Goal: Task Accomplishment & Management: Manage account settings

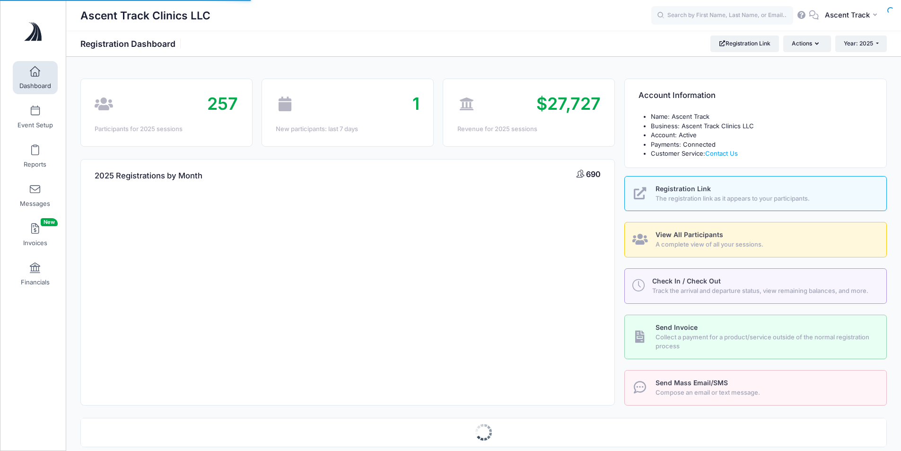
select select
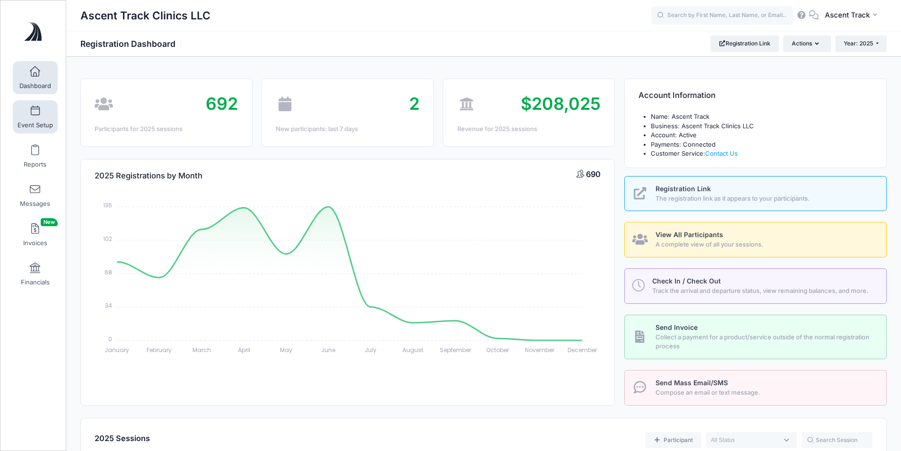
click at [40, 126] on span "Event Setup" at bounding box center [35, 125] width 35 height 8
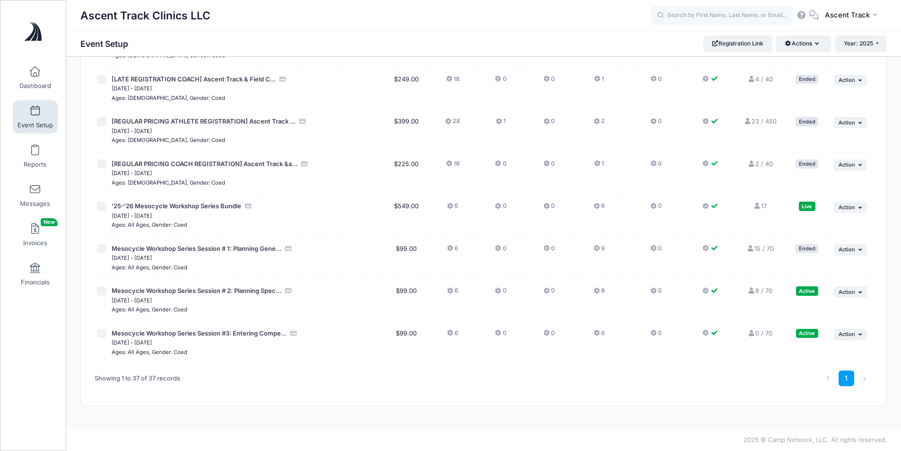
scroll to position [1232, 0]
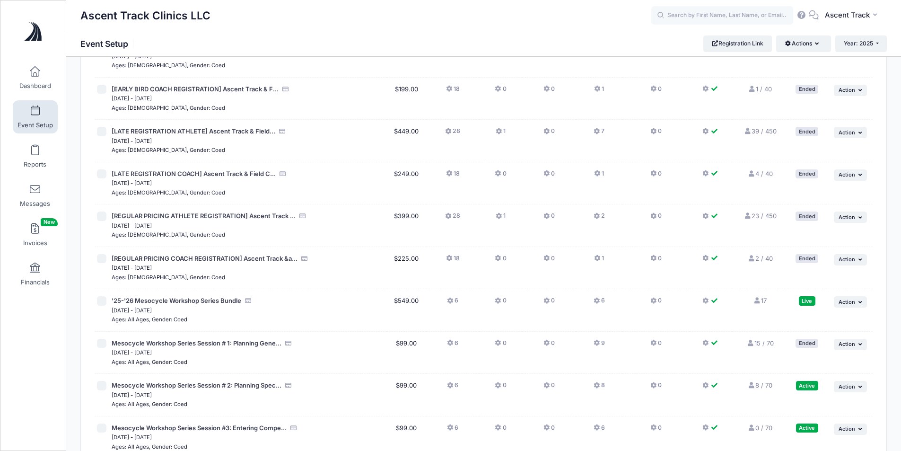
click at [601, 389] on button "8" at bounding box center [599, 388] width 11 height 14
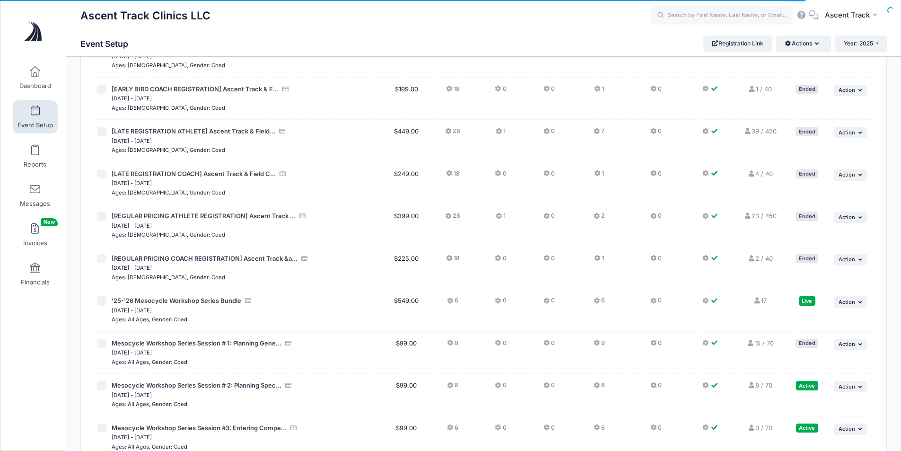
scroll to position [1327, 0]
